Goal: Information Seeking & Learning: Learn about a topic

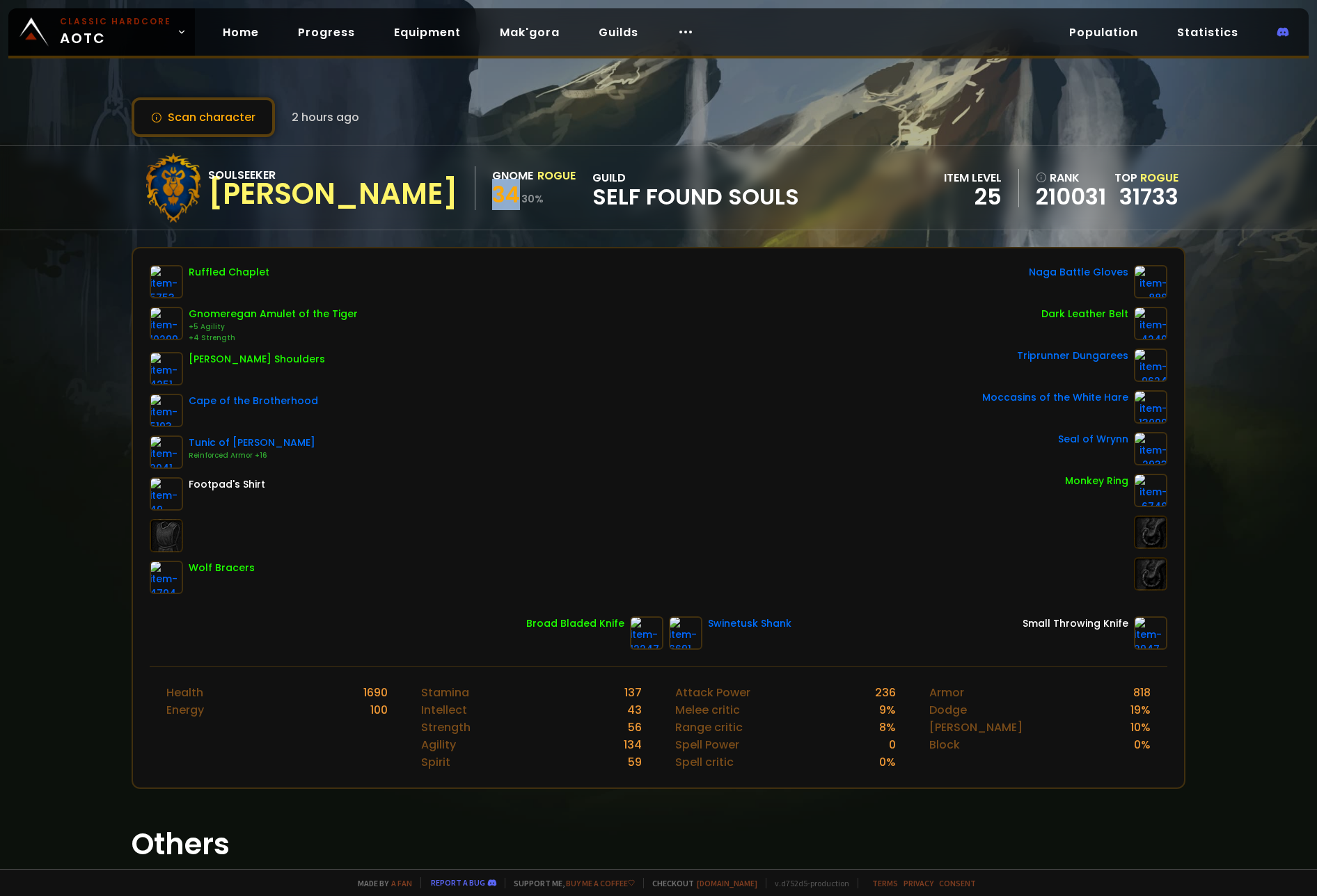
drag, startPoint x: 388, startPoint y: 197, endPoint x: 410, endPoint y: 200, distance: 22.2
click at [492, 200] on span "34" at bounding box center [506, 194] width 28 height 31
click at [492, 188] on span "34" at bounding box center [506, 194] width 28 height 31
drag, startPoint x: 387, startPoint y: 189, endPoint x: 411, endPoint y: 186, distance: 24.2
click at [411, 186] on div "Soulseeker Meisinger Gnome Rogue 34 30 % guild Self Found Souls" at bounding box center [468, 188] width 660 height 70
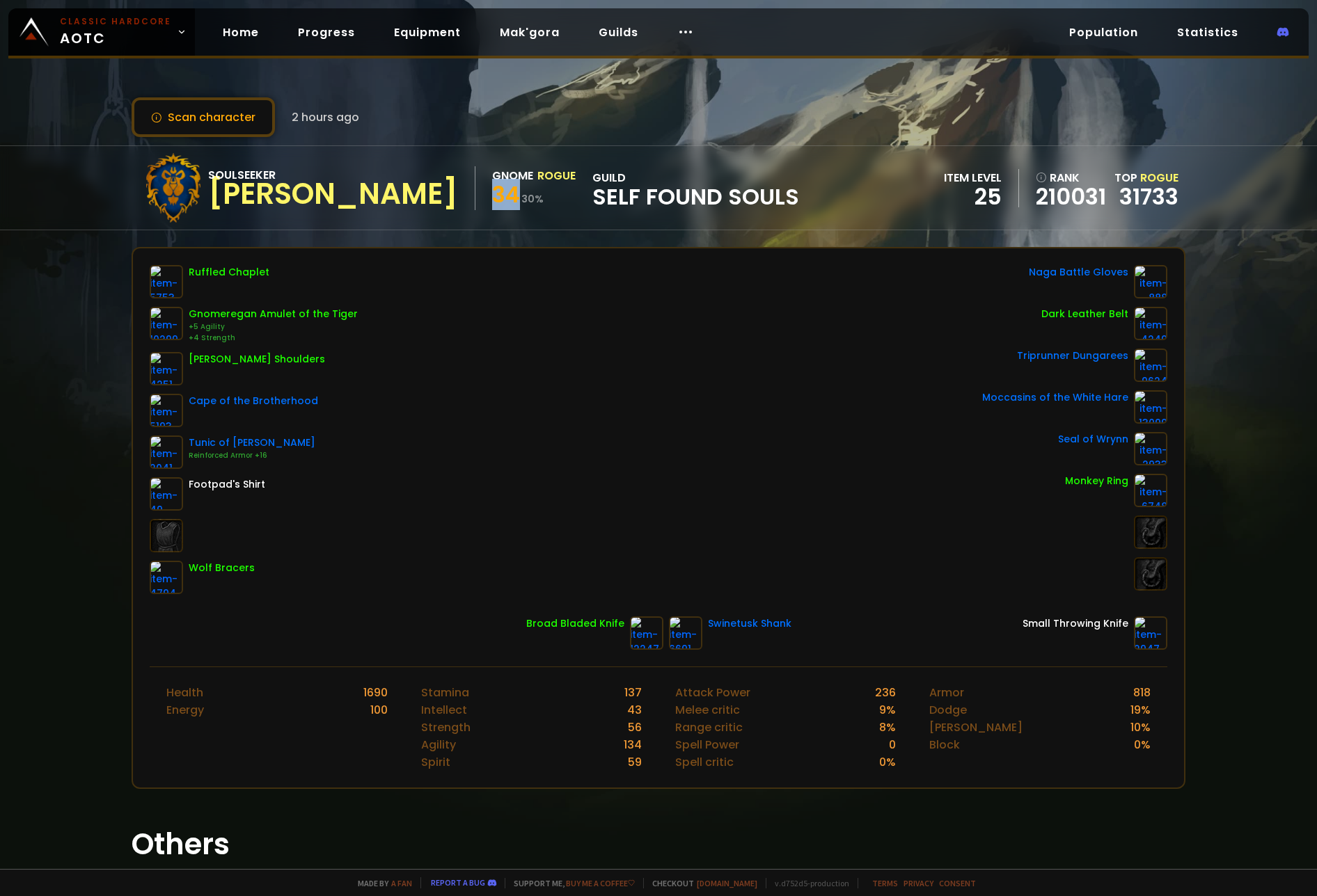
click at [492, 189] on span "34" at bounding box center [506, 194] width 28 height 31
drag, startPoint x: 418, startPoint y: 202, endPoint x: 452, endPoint y: 200, distance: 34.1
click at [492, 200] on div "34 30 %" at bounding box center [534, 196] width 83 height 25
